Goal: Go to known website: Access a specific website the user already knows

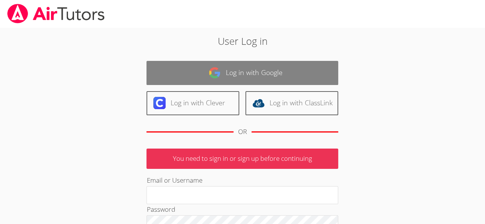
type input "owenlogan"
click at [209, 80] on link "Log in with Google" at bounding box center [242, 73] width 192 height 24
